Goal: Task Accomplishment & Management: Use online tool/utility

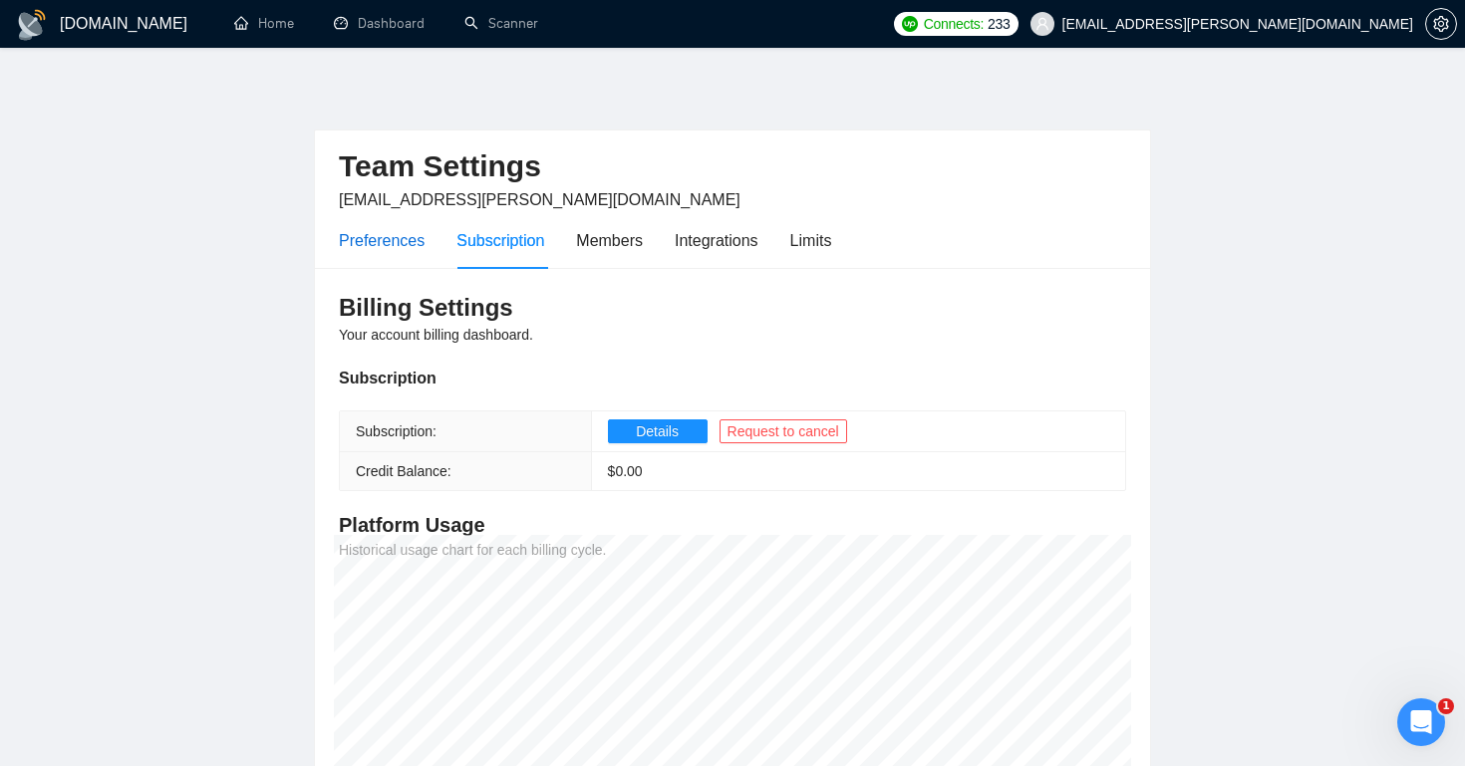
click at [406, 237] on div "Preferences" at bounding box center [382, 240] width 86 height 25
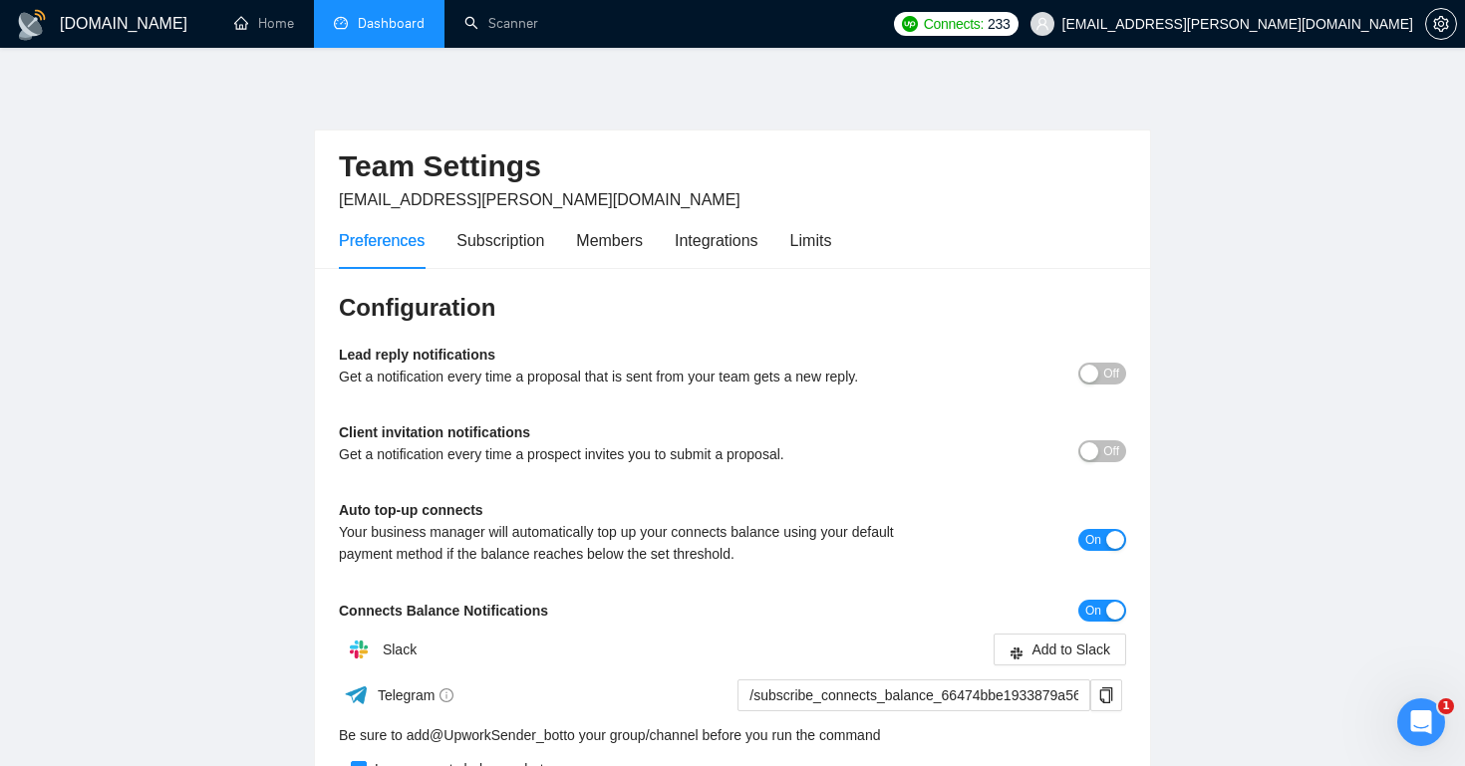
click at [421, 23] on link "Dashboard" at bounding box center [379, 23] width 91 height 17
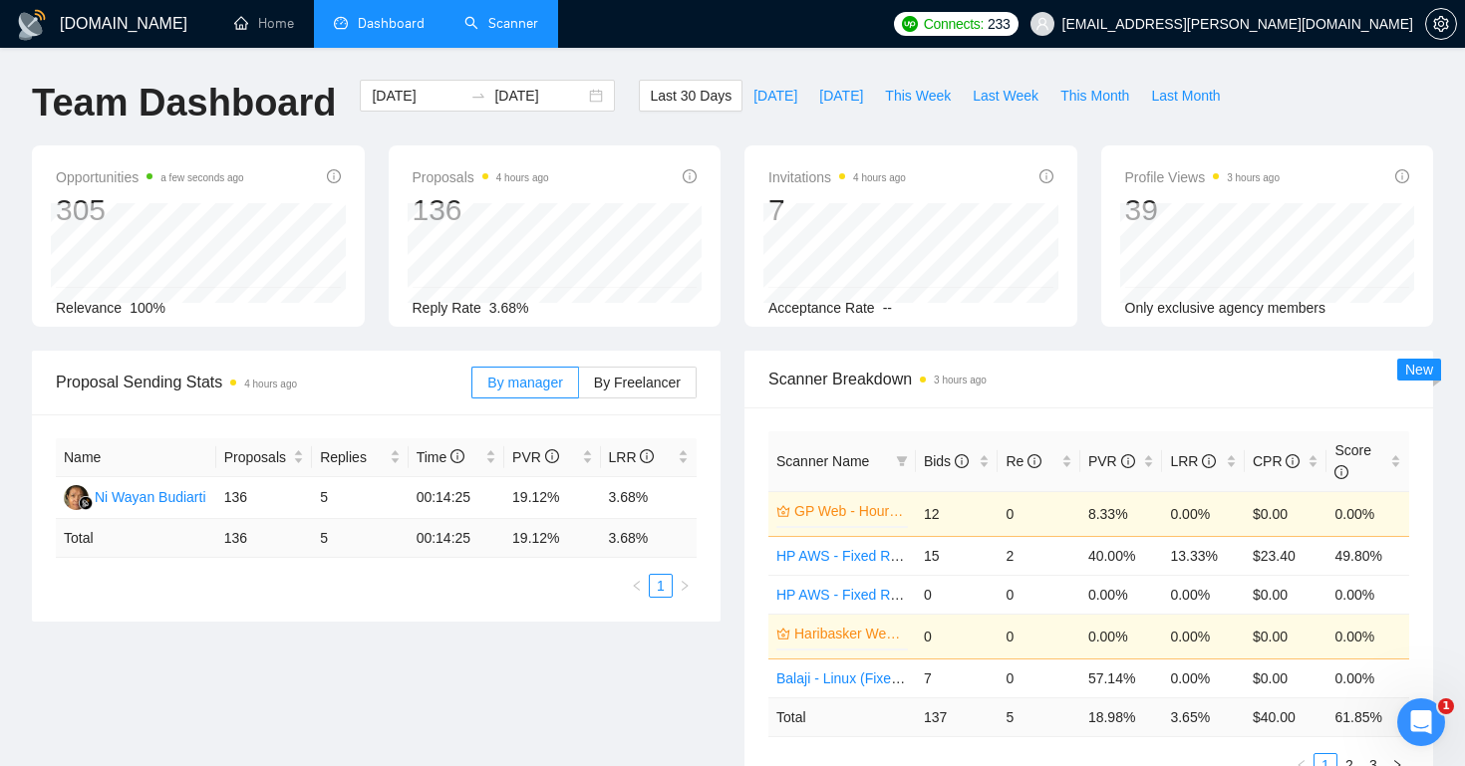
click at [511, 16] on link "Scanner" at bounding box center [501, 23] width 74 height 17
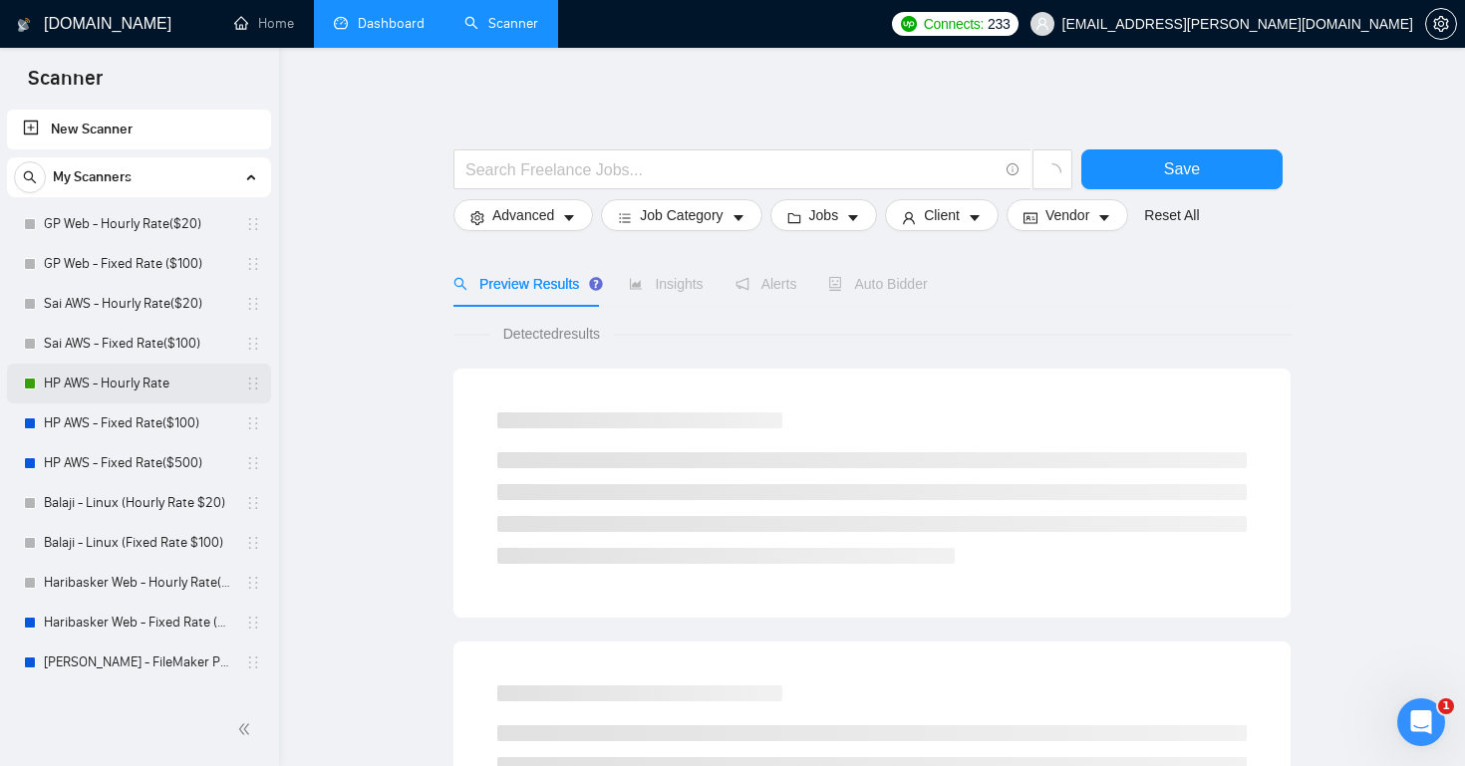
click at [122, 383] on link "HP AWS - Hourly Rate" at bounding box center [138, 384] width 189 height 40
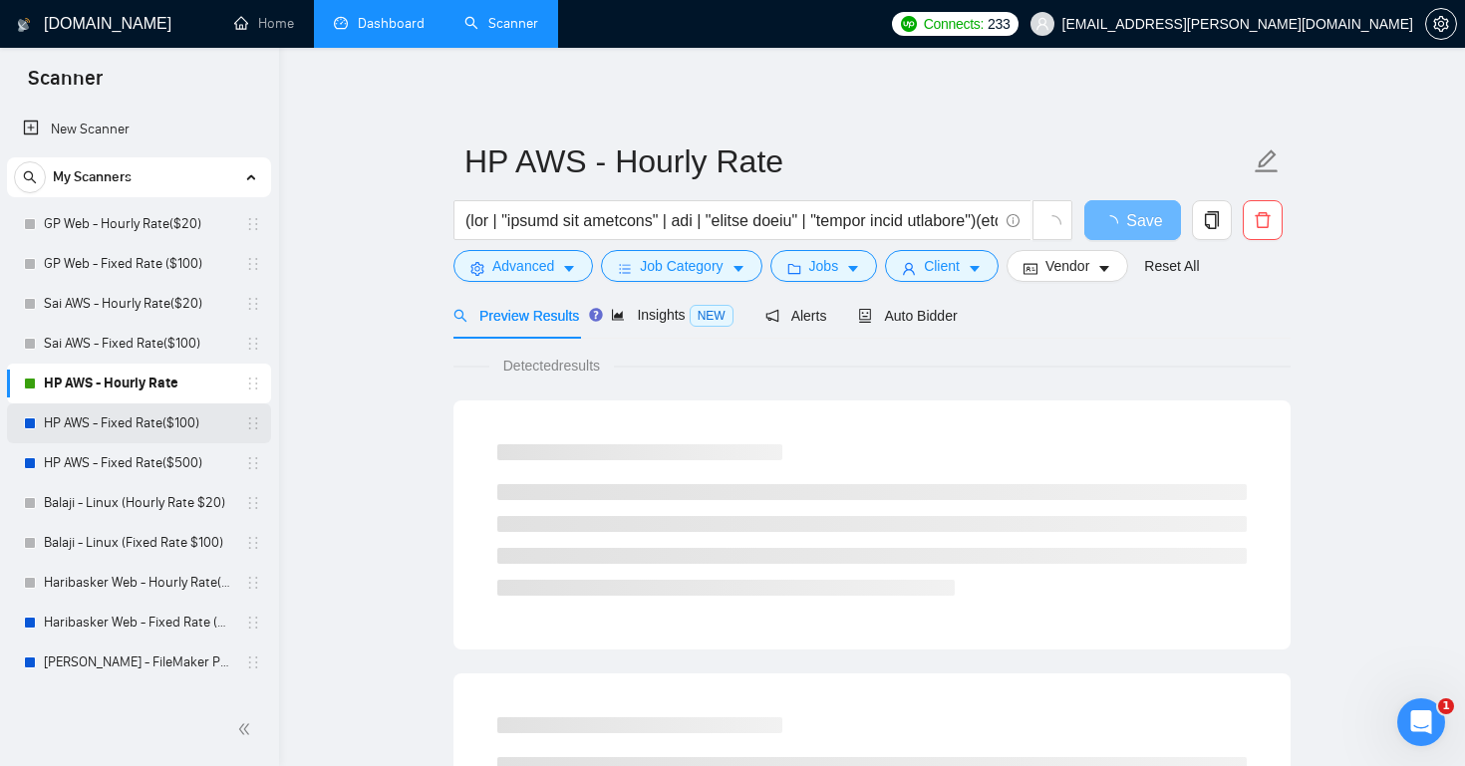
click at [147, 413] on link "HP AWS - Fixed Rate($100)" at bounding box center [138, 424] width 189 height 40
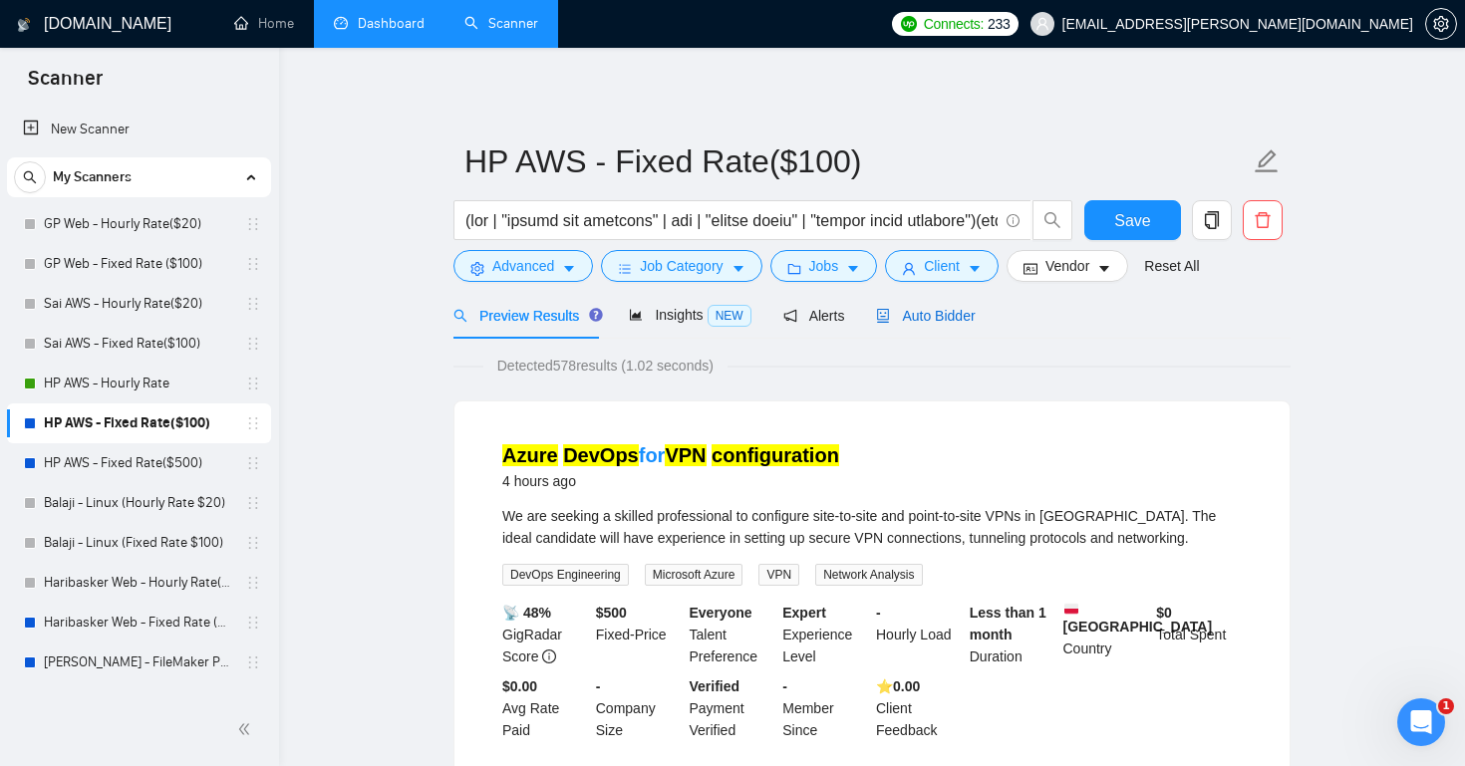
click at [931, 315] on span "Auto Bidder" at bounding box center [925, 316] width 99 height 16
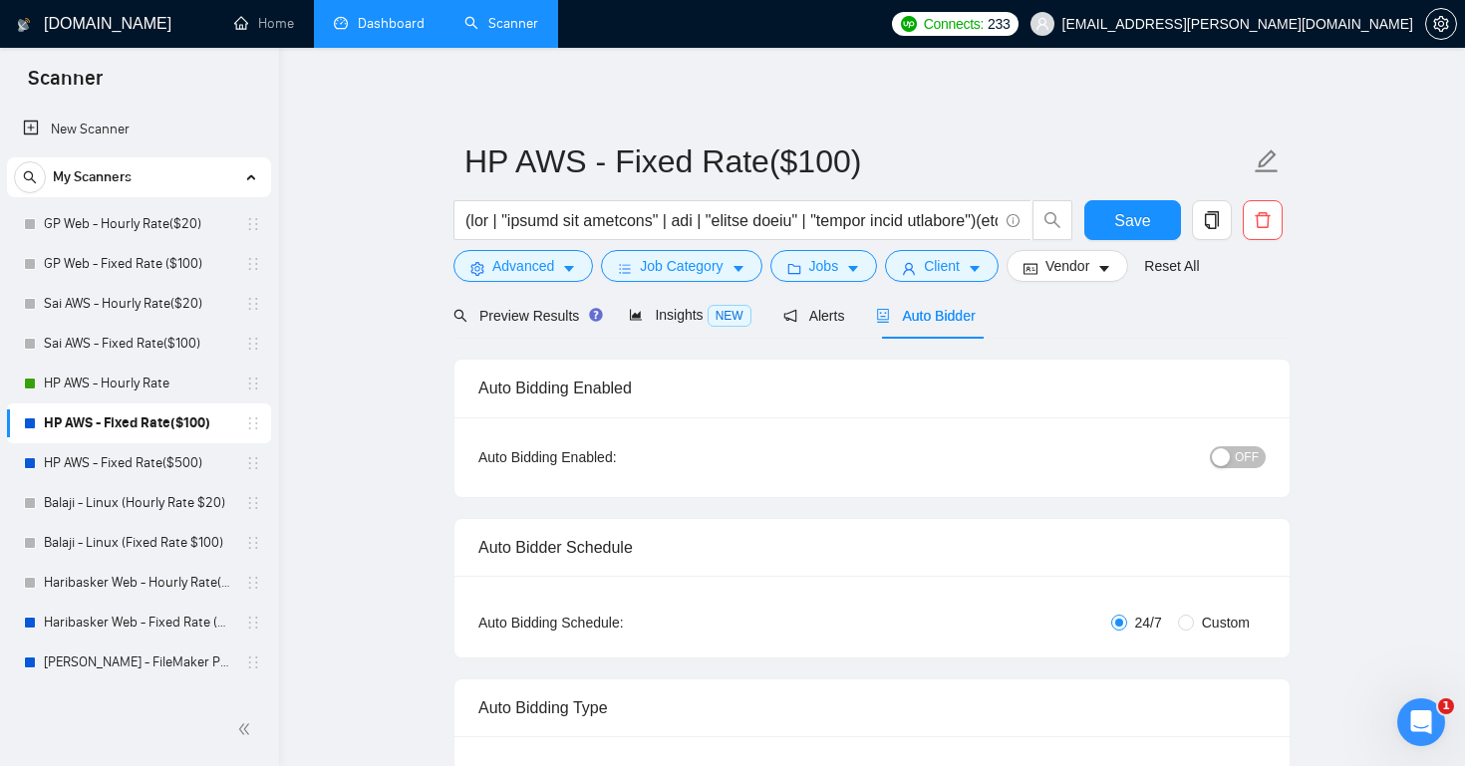
radio input "false"
radio input "true"
checkbox input "true"
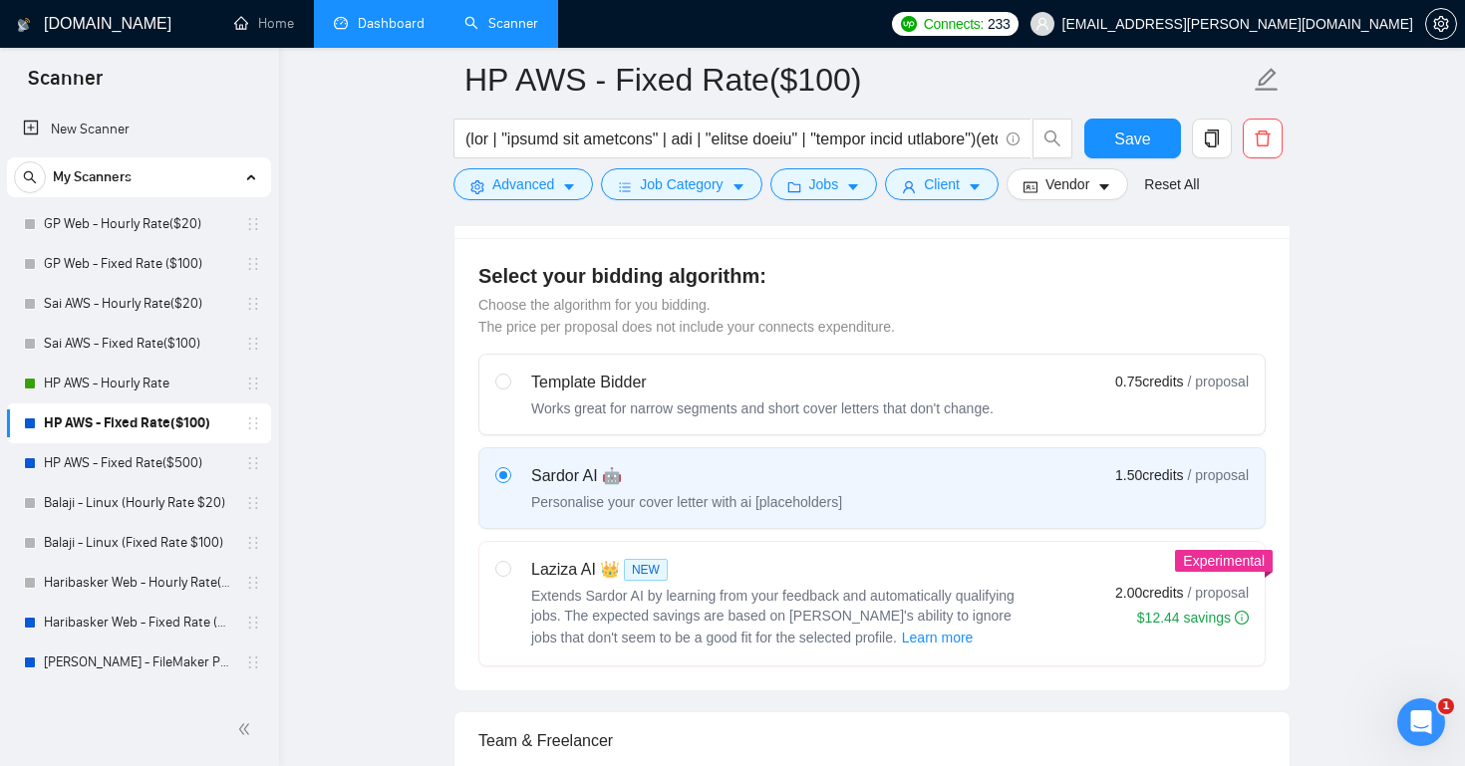
scroll to position [766, 0]
click at [136, 384] on link "HP AWS - Hourly Rate" at bounding box center [138, 384] width 189 height 40
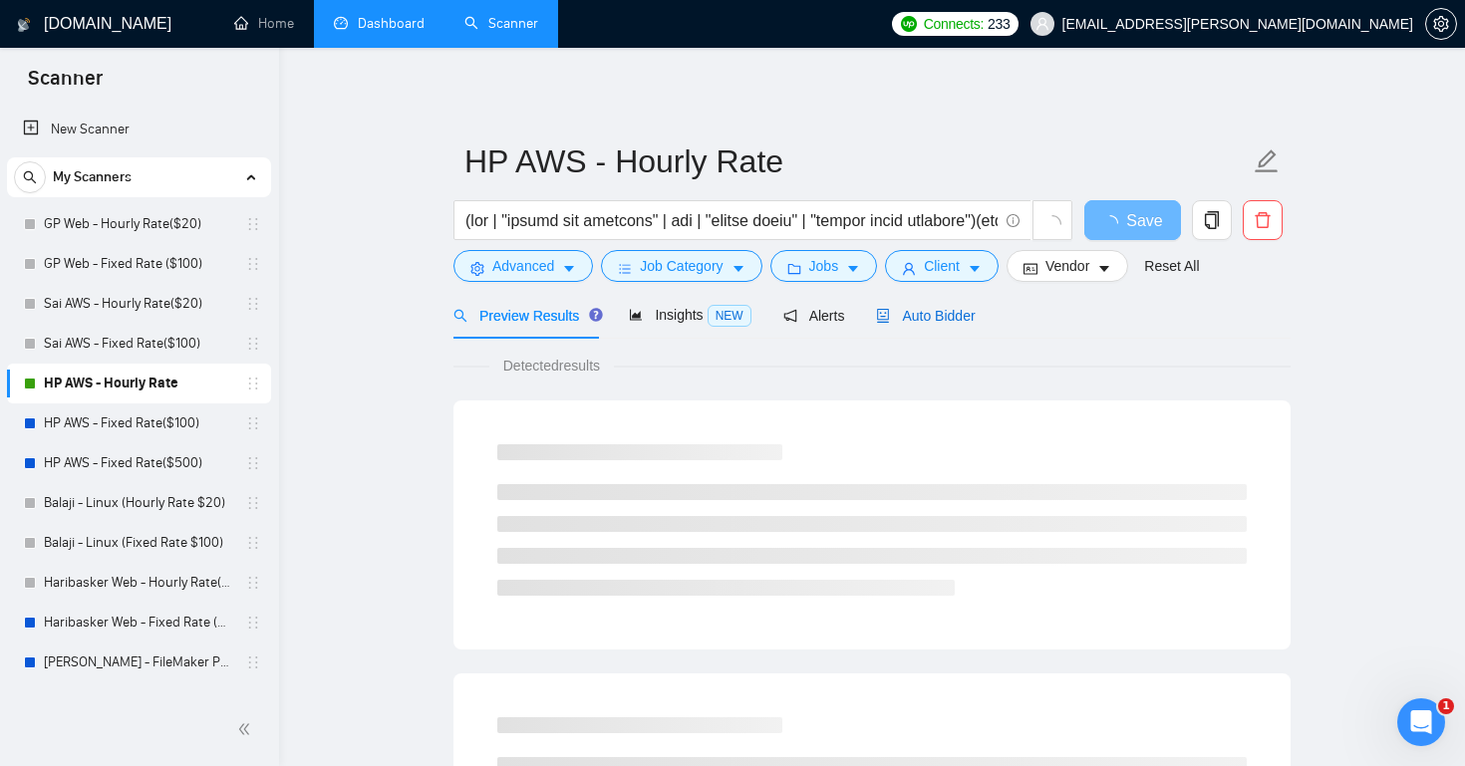
click at [929, 315] on span "Auto Bidder" at bounding box center [925, 316] width 99 height 16
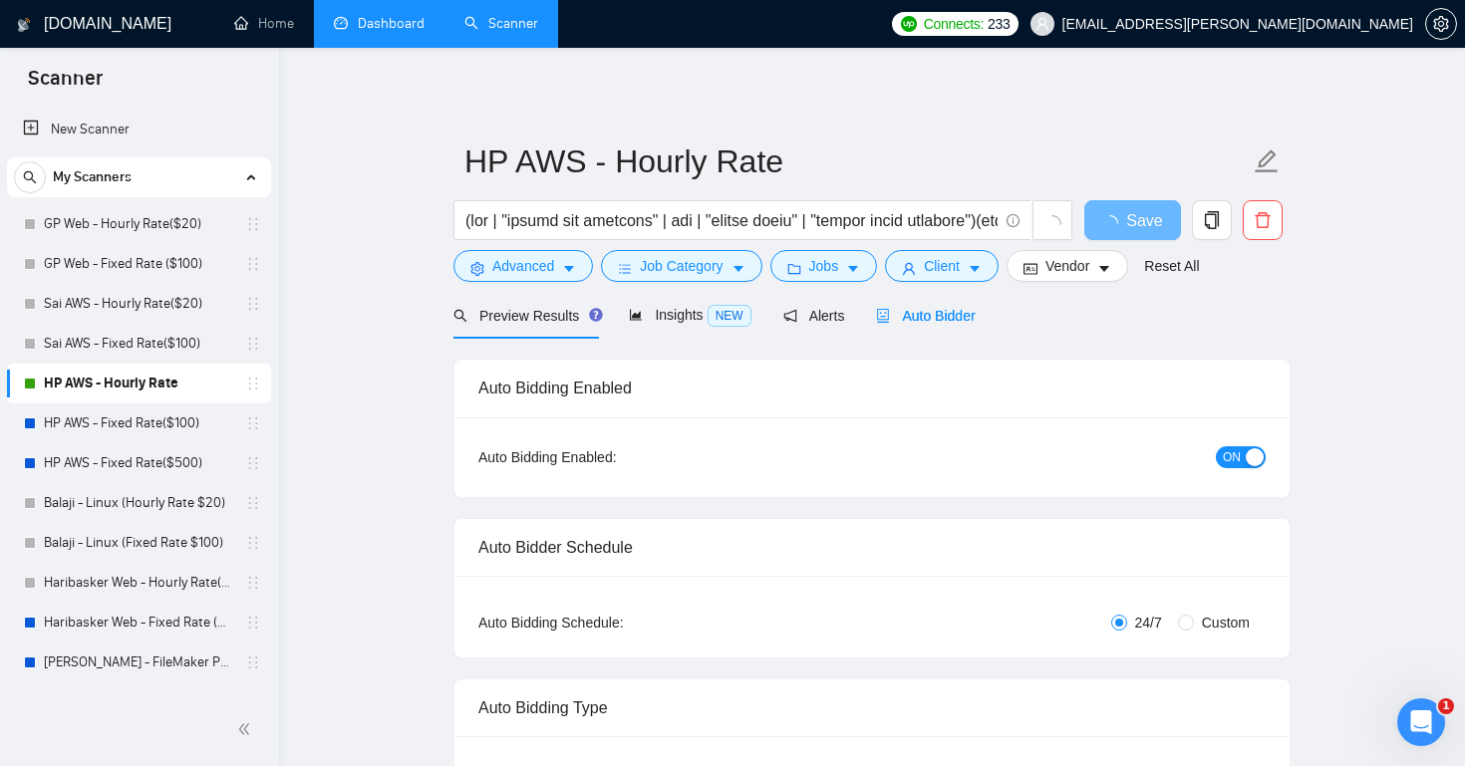
radio input "false"
radio input "true"
checkbox input "true"
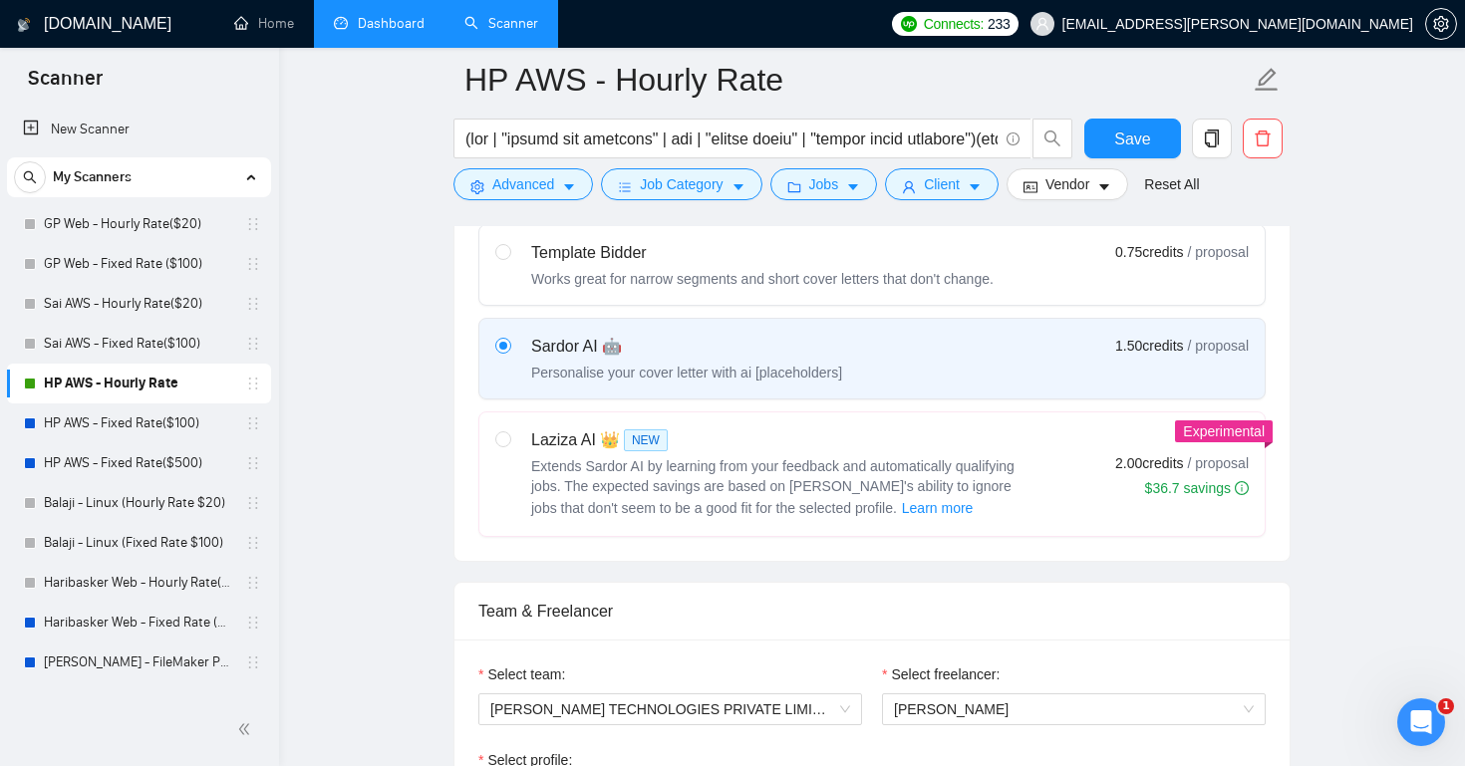
scroll to position [928, 0]
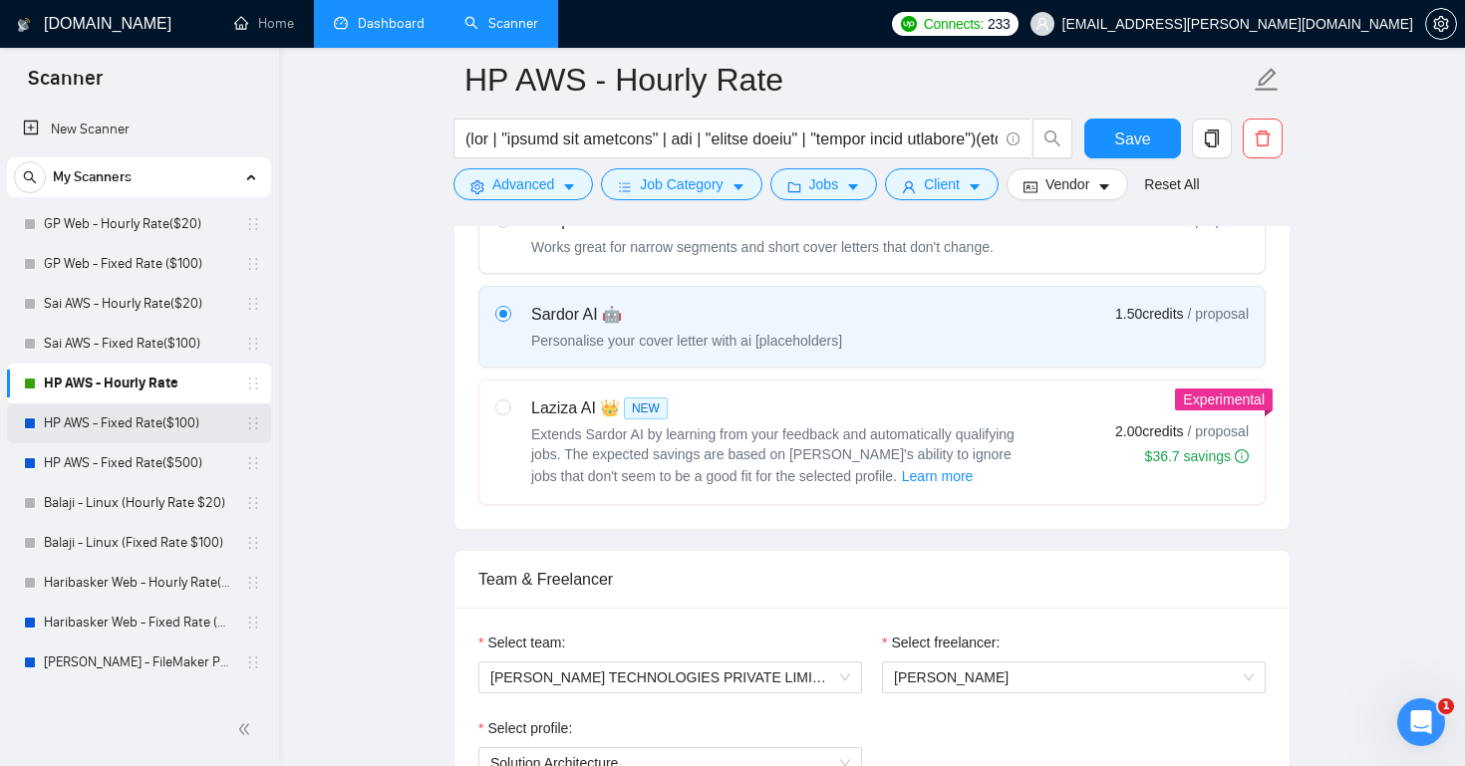
click at [85, 419] on link "HP AWS - Fixed Rate($100)" at bounding box center [138, 424] width 189 height 40
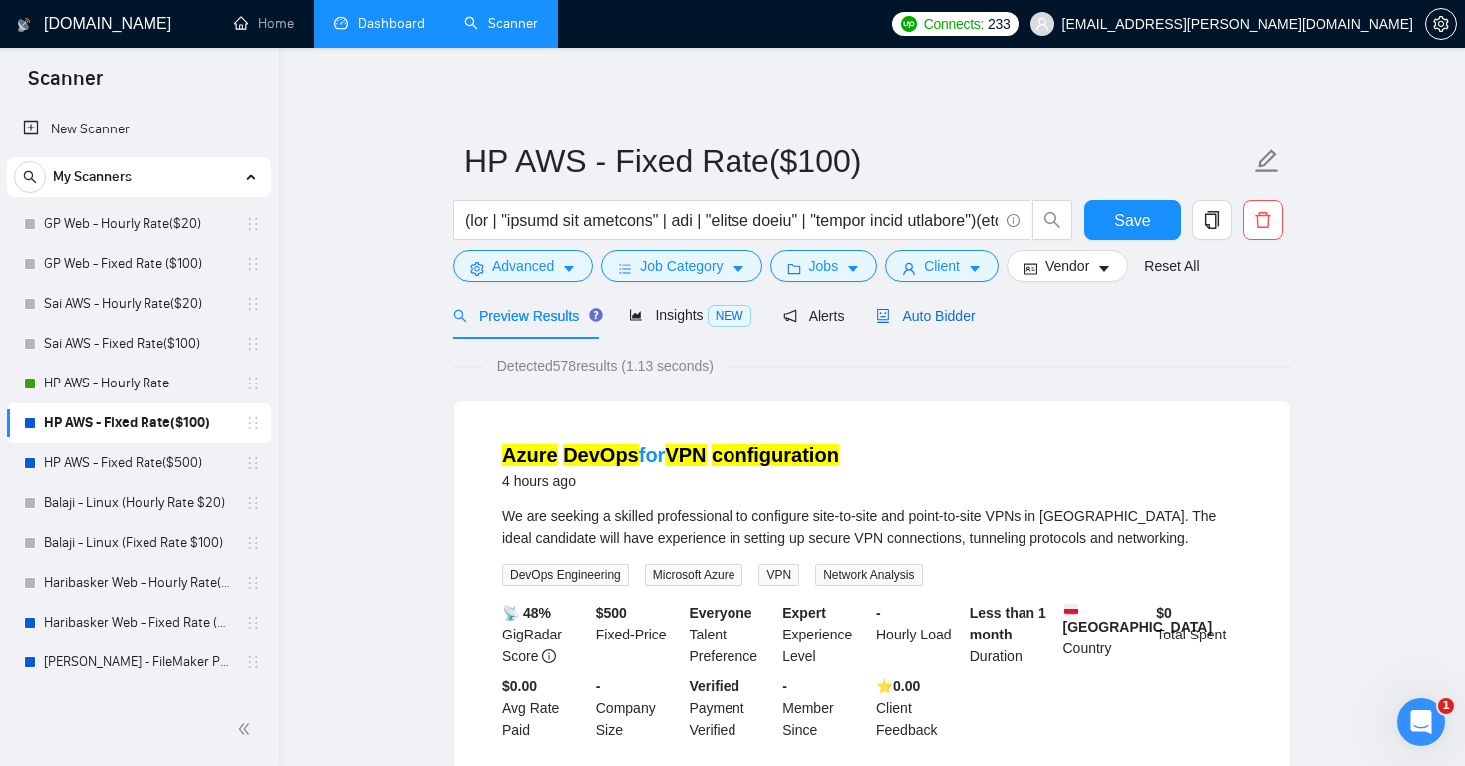
click at [930, 308] on span "Auto Bidder" at bounding box center [925, 316] width 99 height 16
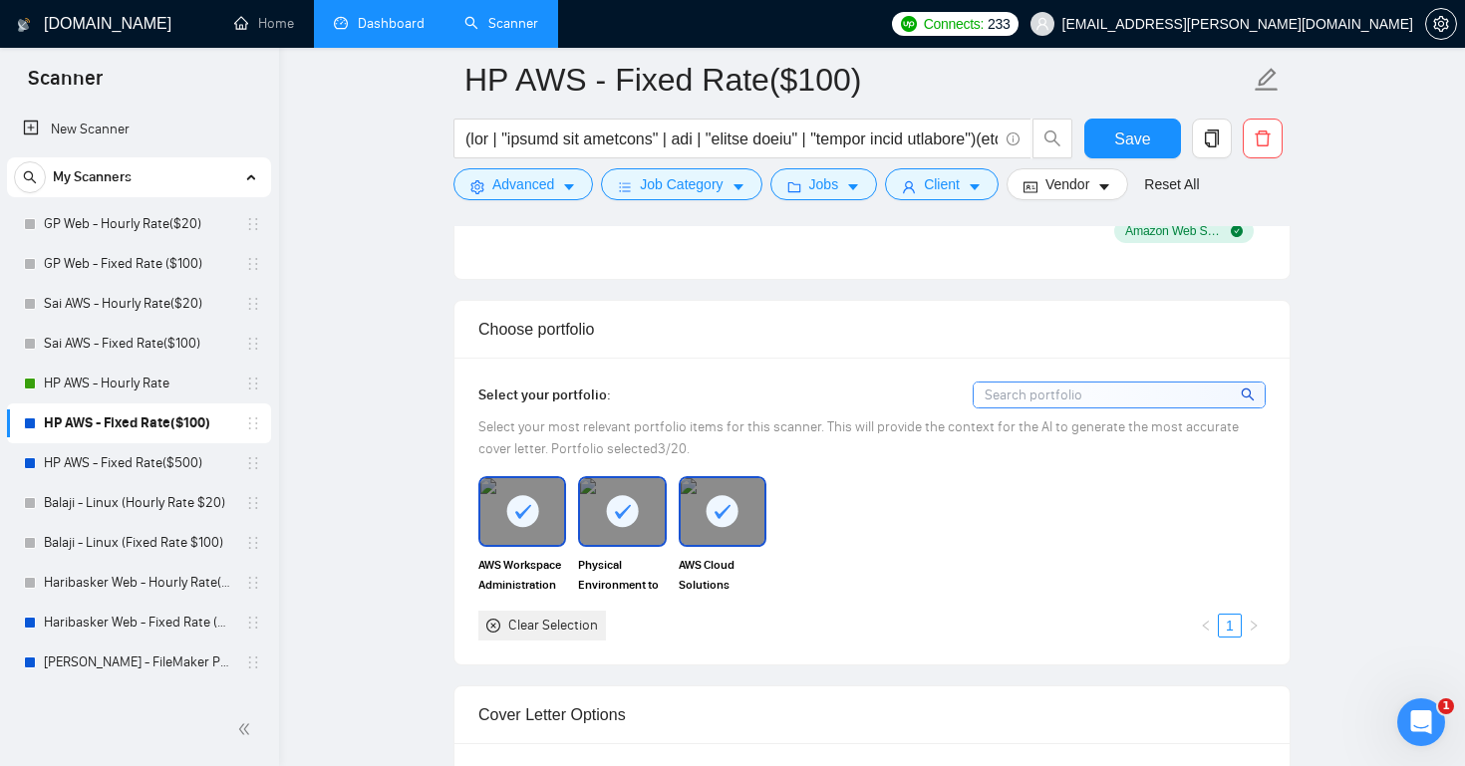
scroll to position [1896, 0]
click at [149, 455] on link "HP AWS - Fixed Rate($500)" at bounding box center [138, 463] width 189 height 40
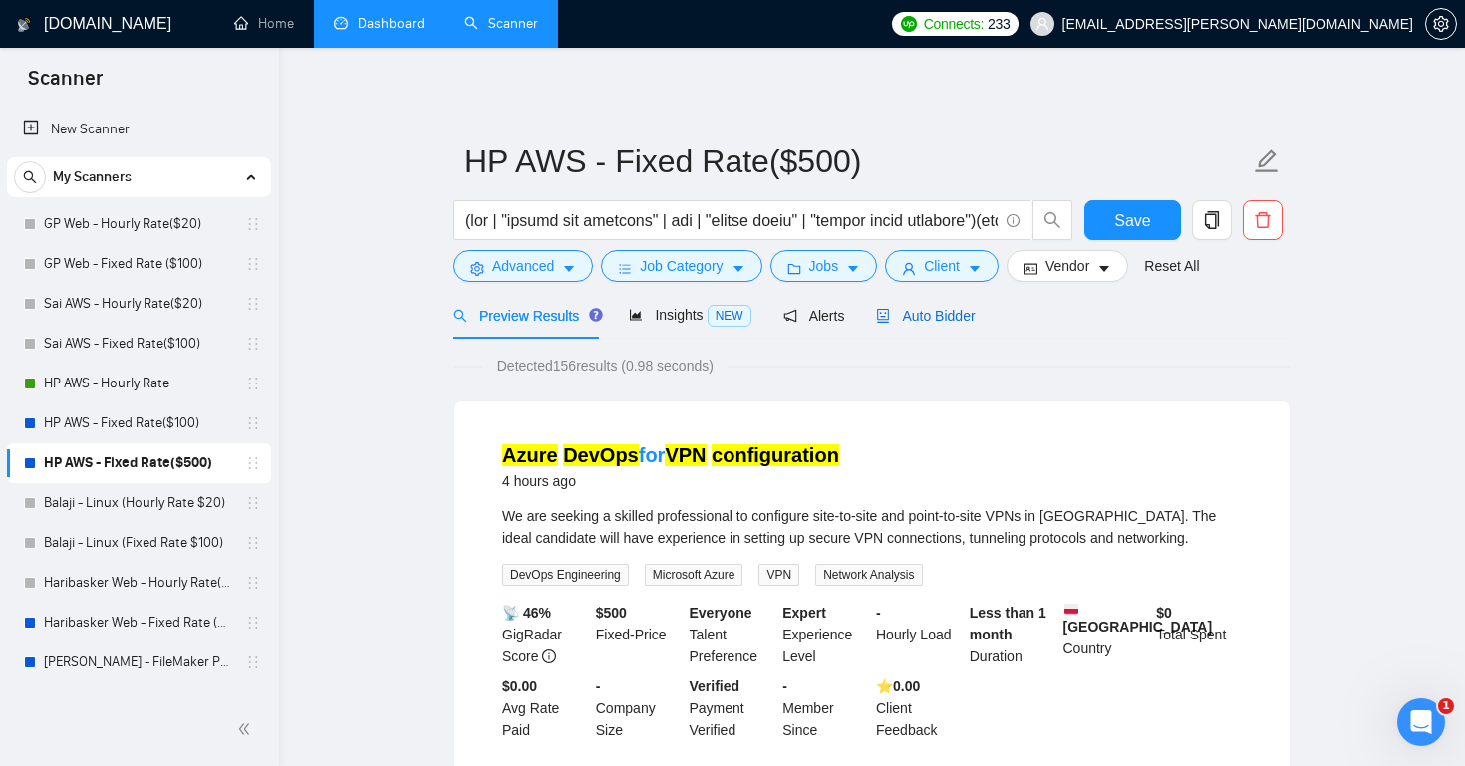
click at [971, 310] on span "Auto Bidder" at bounding box center [925, 316] width 99 height 16
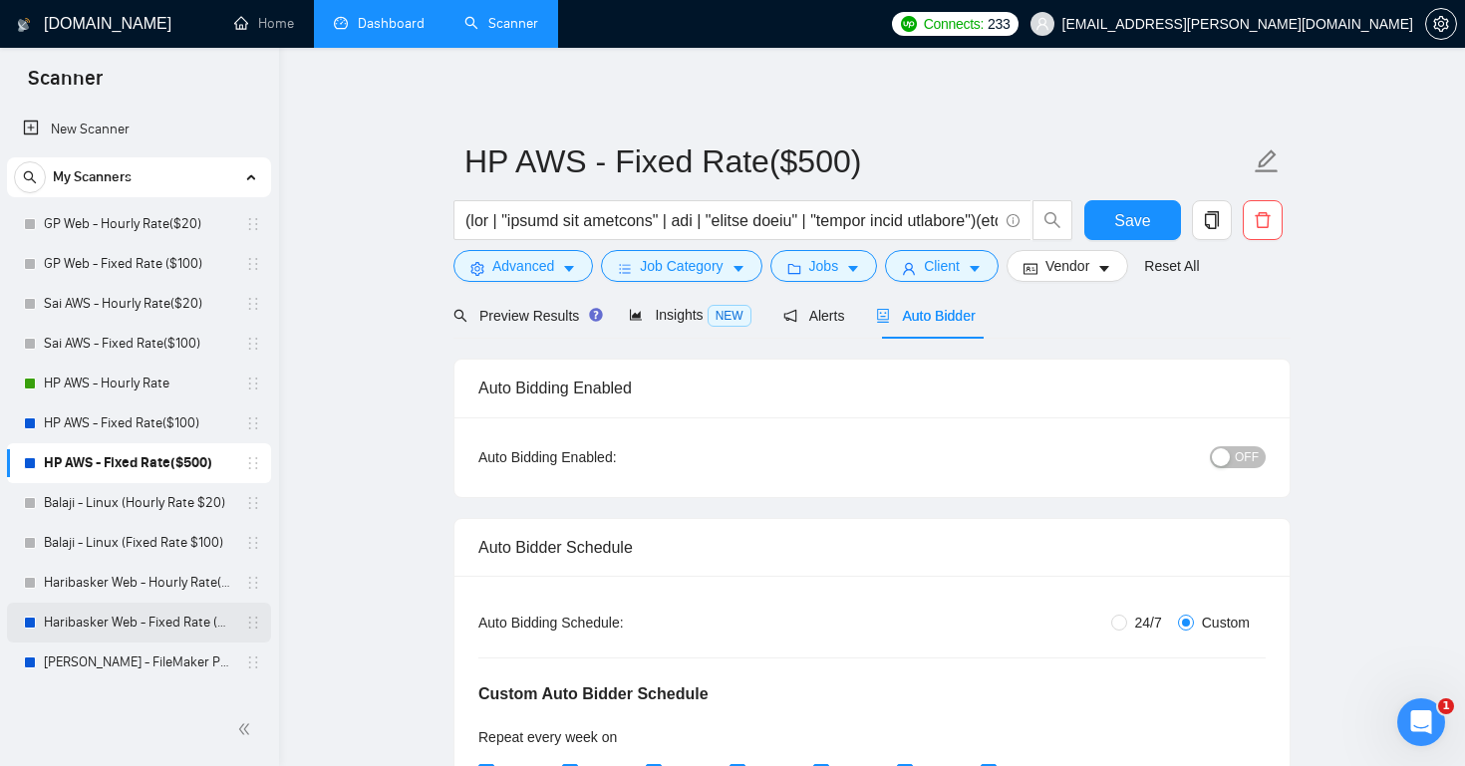
click at [129, 617] on link "Haribasker Web - Fixed Rate ($100)" at bounding box center [138, 623] width 189 height 40
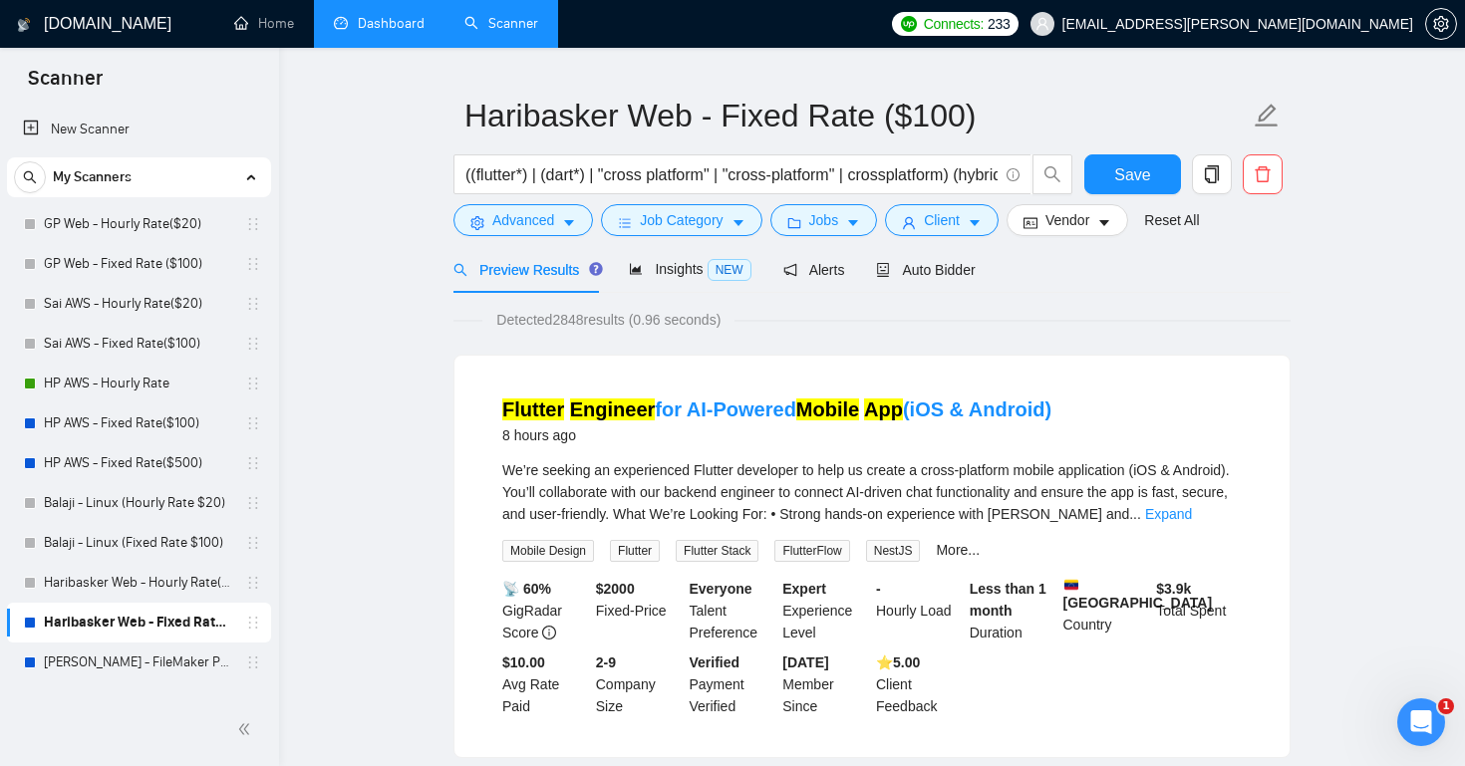
scroll to position [50, 0]
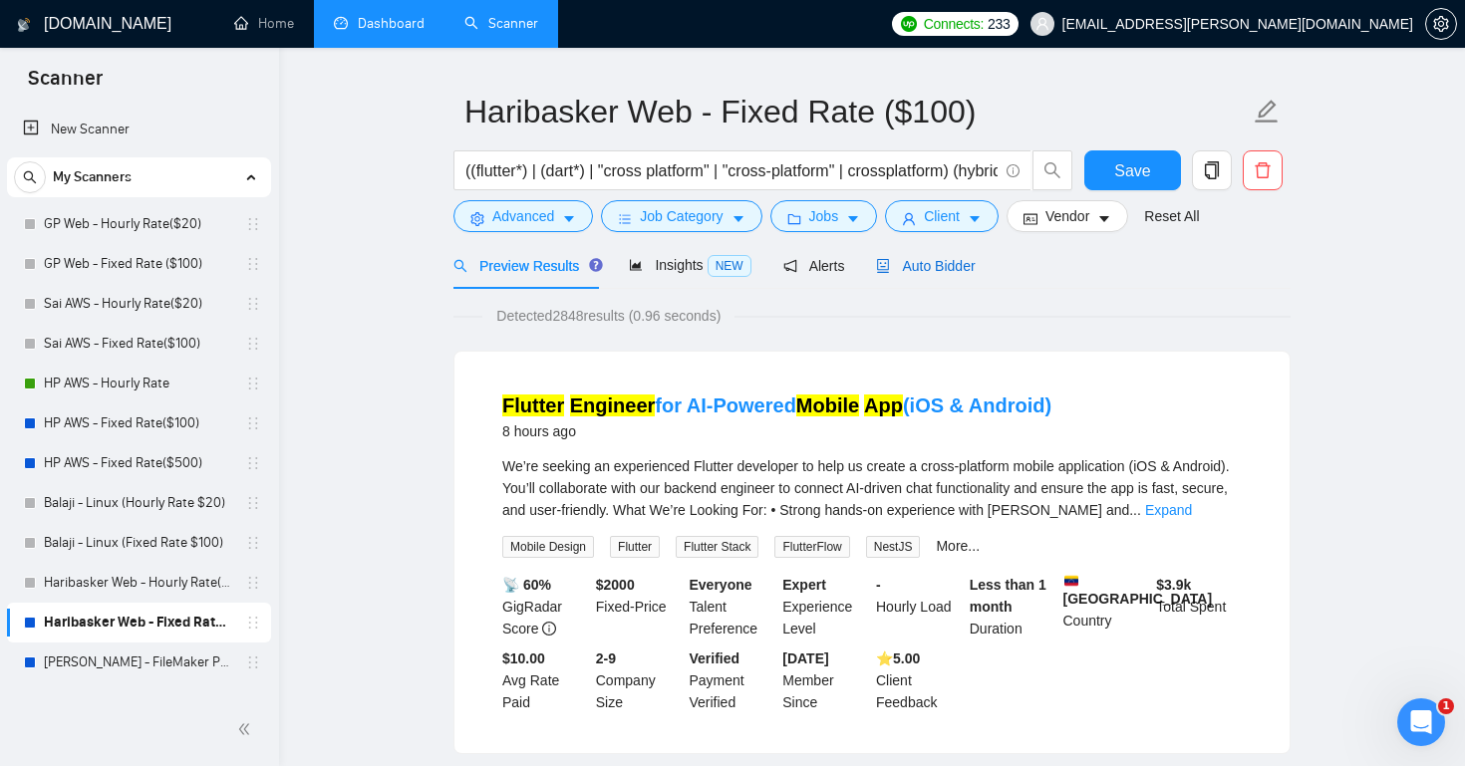
click at [925, 258] on span "Auto Bidder" at bounding box center [925, 266] width 99 height 16
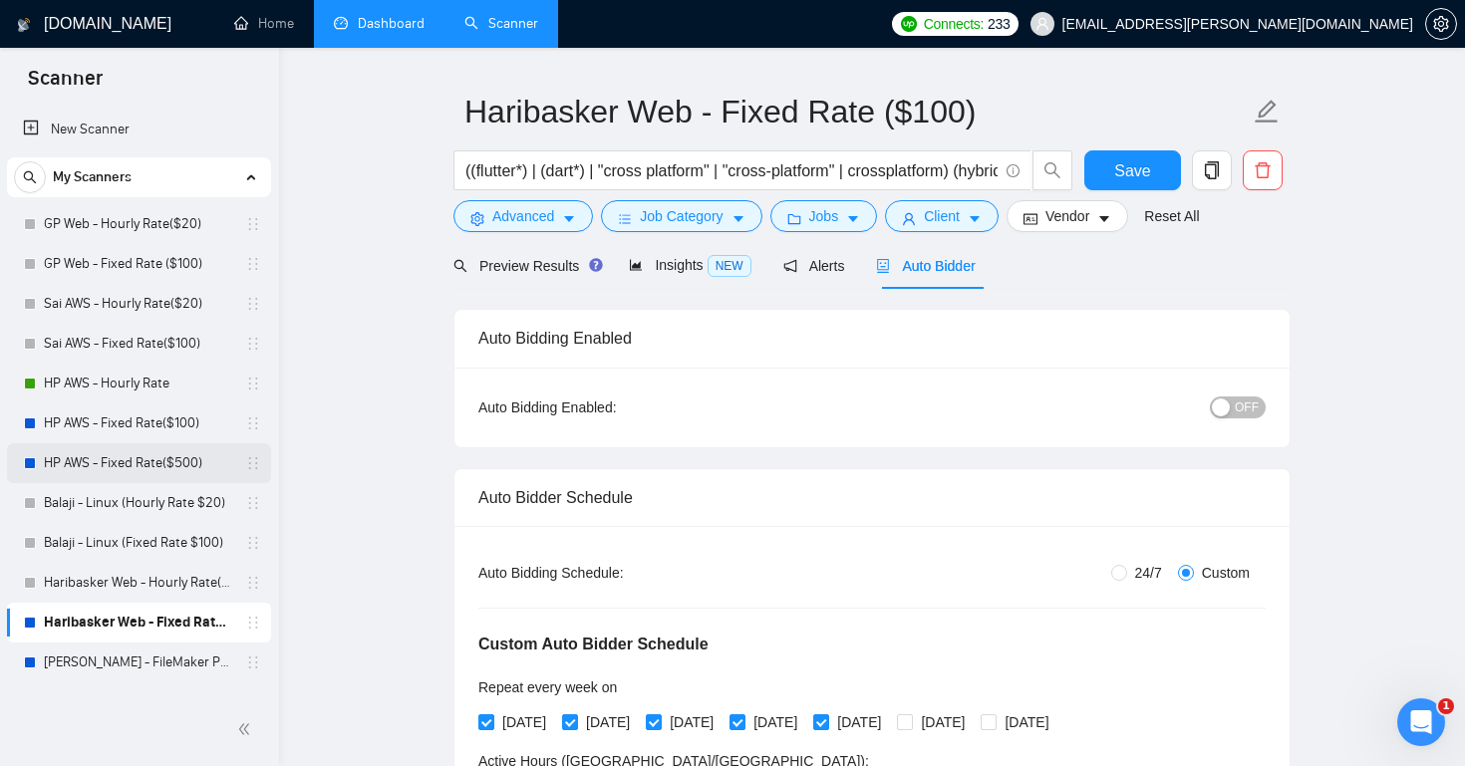
click at [140, 465] on link "HP AWS - Fixed Rate($500)" at bounding box center [138, 463] width 189 height 40
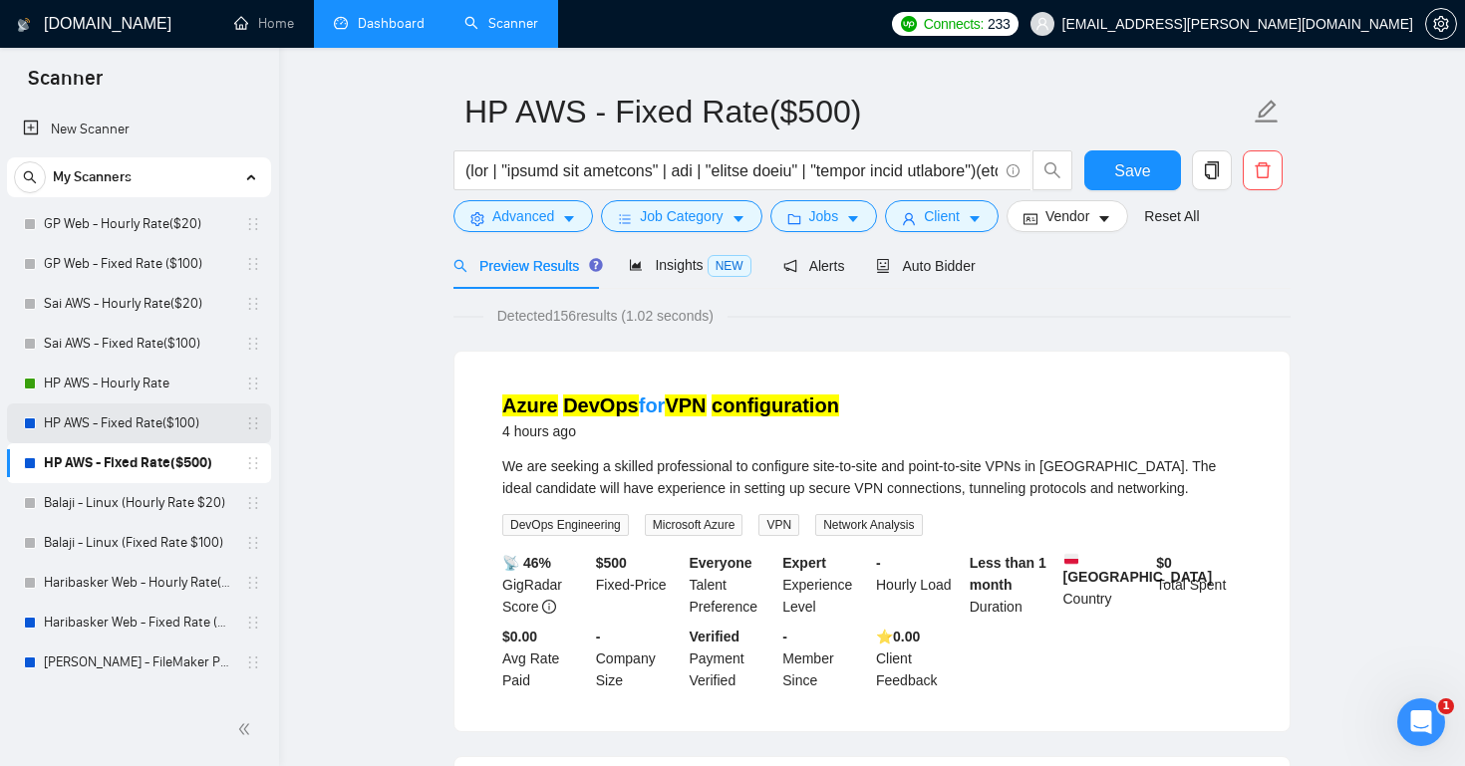
click at [156, 423] on link "HP AWS - Fixed Rate($100)" at bounding box center [138, 424] width 189 height 40
